Goal: Task Accomplishment & Management: Use online tool/utility

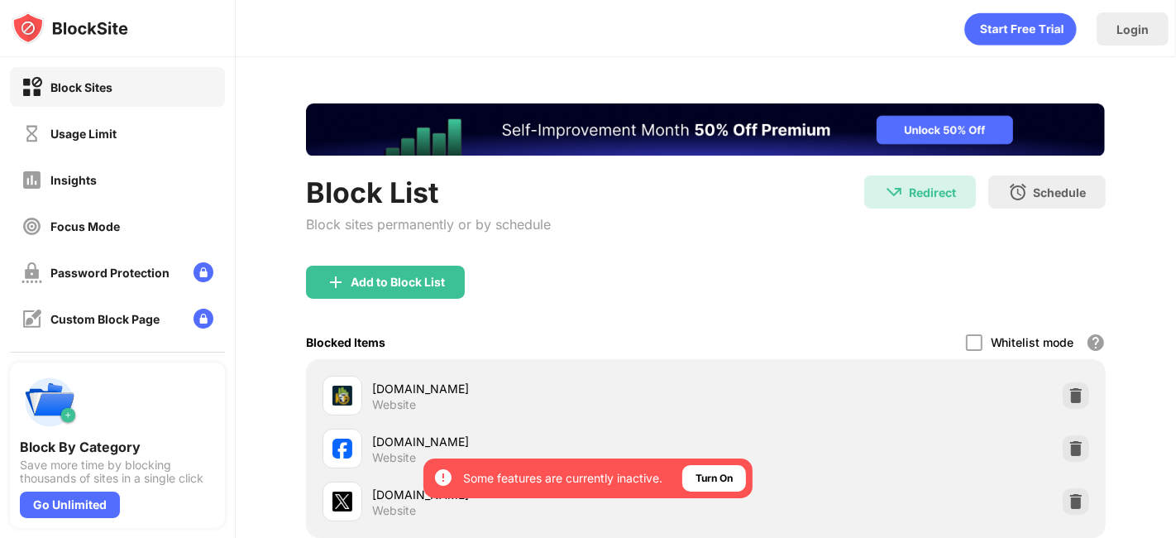
click at [1061, 514] on div "[DOMAIN_NAME] Website" at bounding box center [705, 501] width 779 height 53
click at [1063, 509] on div at bounding box center [1076, 501] width 26 height 26
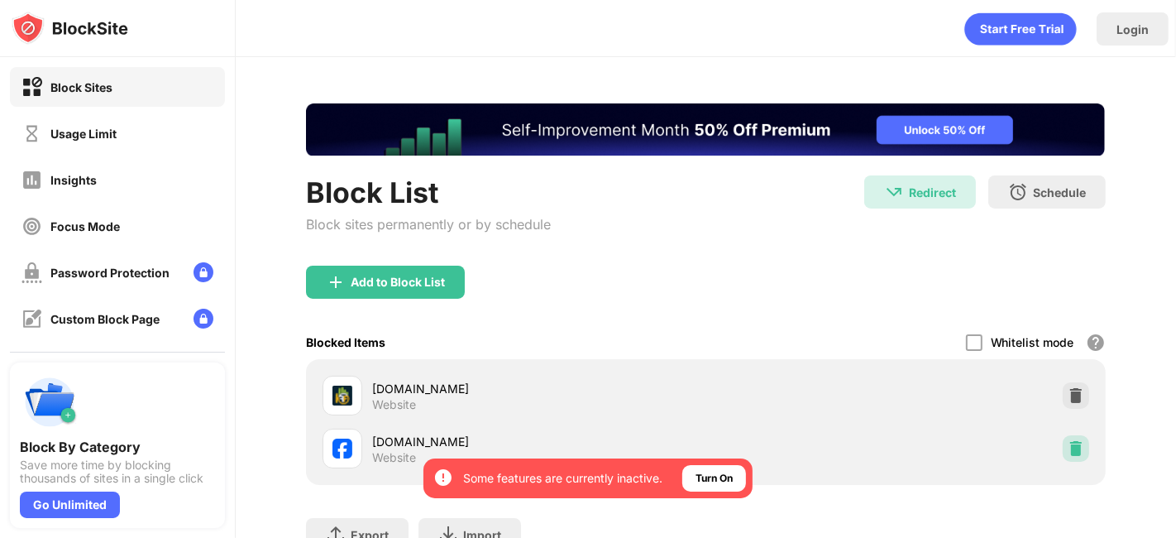
click at [1068, 452] on img at bounding box center [1076, 448] width 17 height 17
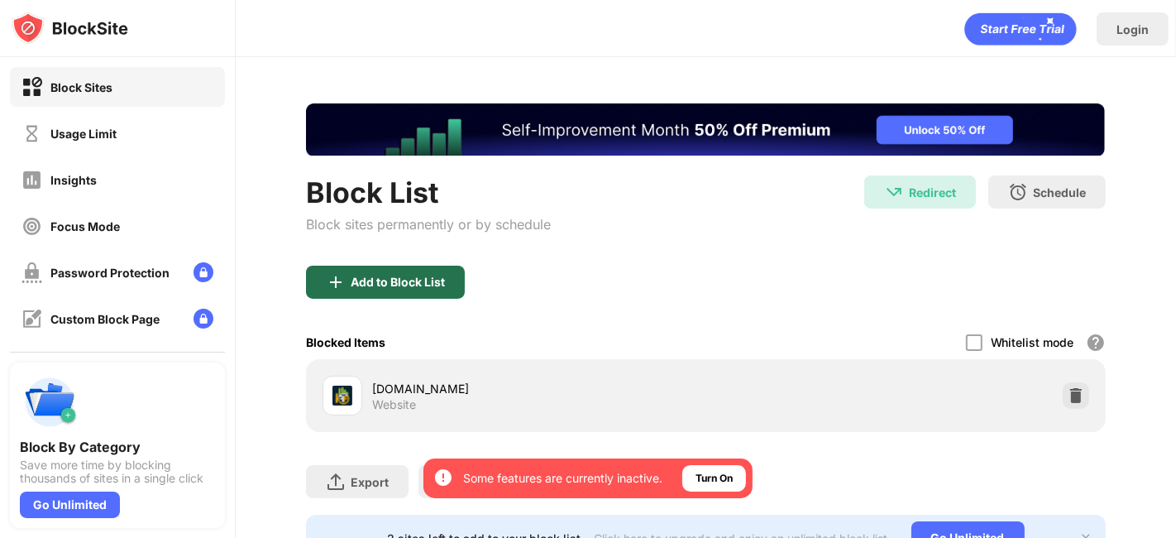
click at [359, 290] on div "Add to Block List" at bounding box center [385, 282] width 159 height 33
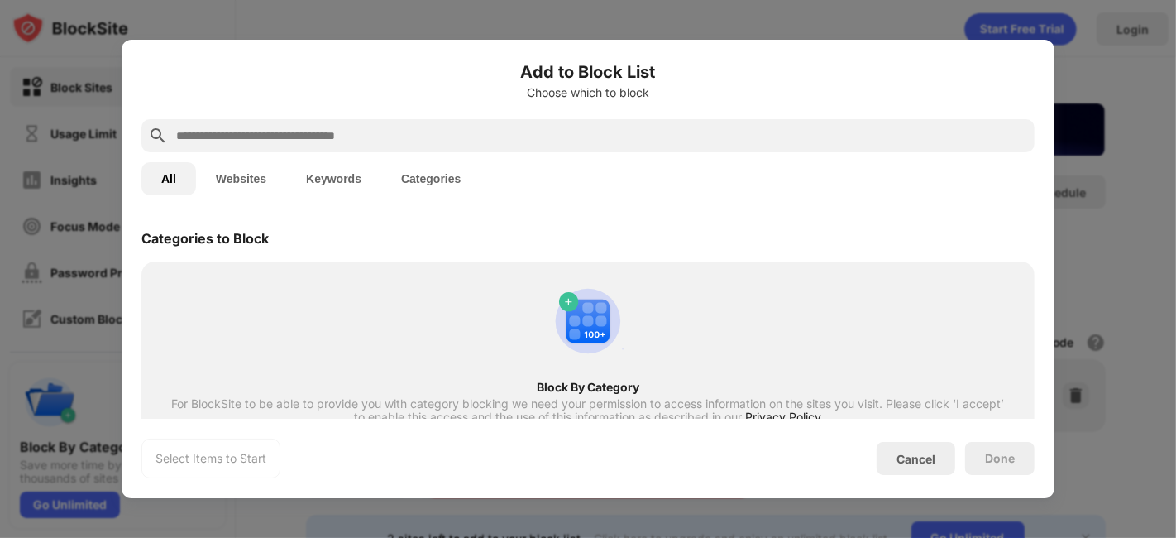
click at [214, 174] on button "Websites" at bounding box center [241, 178] width 90 height 33
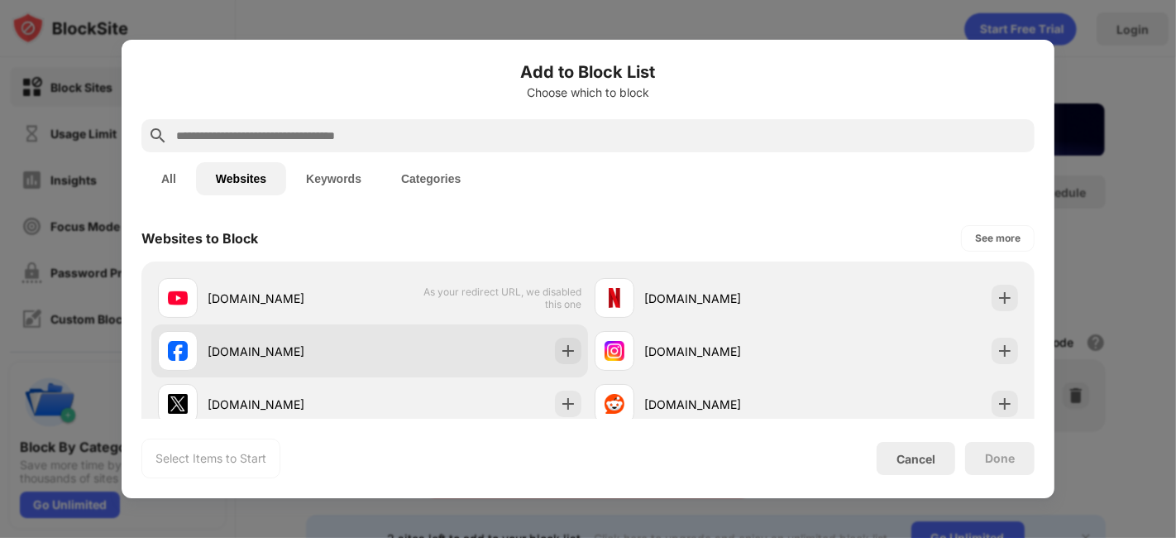
click at [263, 357] on div "[DOMAIN_NAME]" at bounding box center [289, 350] width 162 height 17
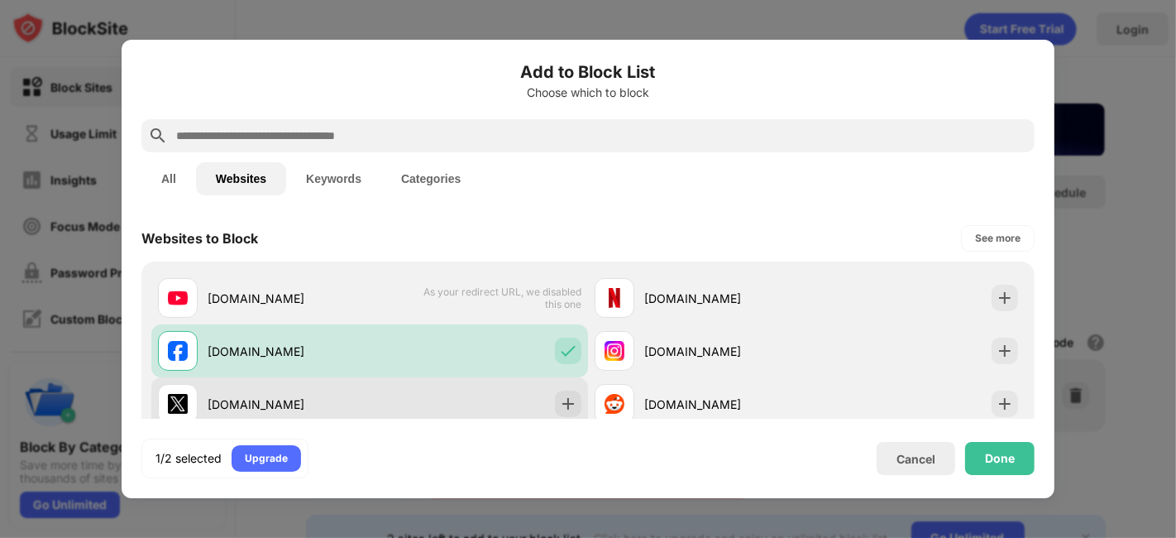
click at [357, 395] on div "[DOMAIN_NAME]" at bounding box center [289, 403] width 162 height 17
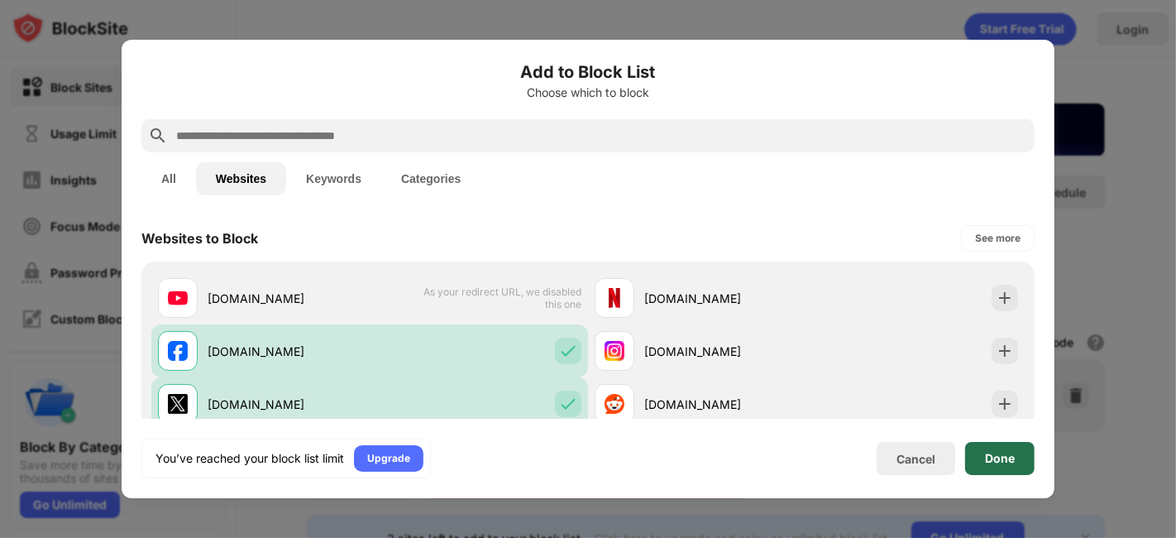
click at [999, 458] on div "Done" at bounding box center [1000, 458] width 30 height 13
